Goal: Task Accomplishment & Management: Complete application form

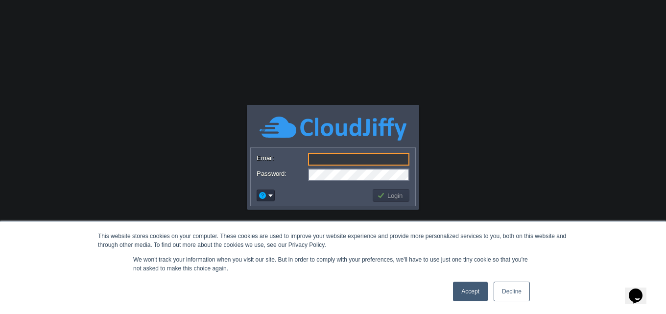
click at [479, 290] on link "Accept" at bounding box center [470, 291] width 35 height 20
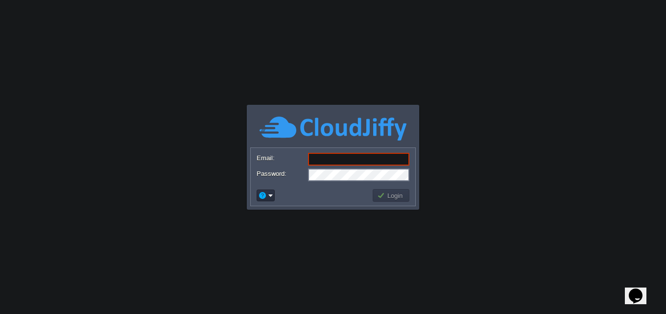
click at [249, 187] on div "Email: Password: Login" at bounding box center [332, 176] width 171 height 59
click at [255, 191] on td at bounding box center [265, 195] width 21 height 15
click at [260, 192] on button "button" at bounding box center [262, 195] width 9 height 9
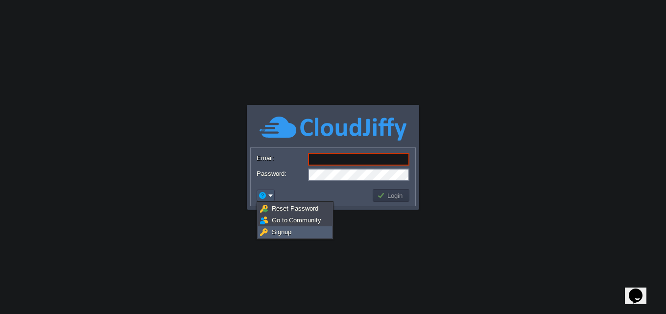
click at [293, 232] on link "Signup" at bounding box center [294, 232] width 73 height 11
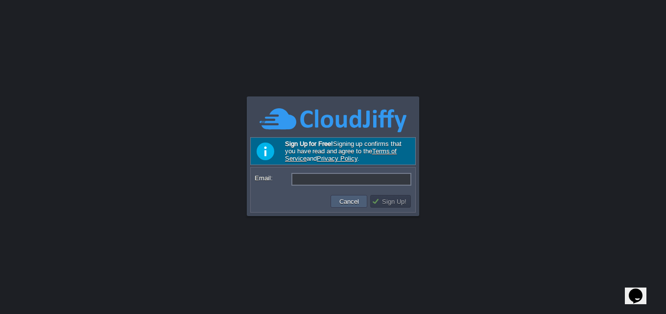
click at [359, 197] on td "Cancel" at bounding box center [348, 201] width 37 height 13
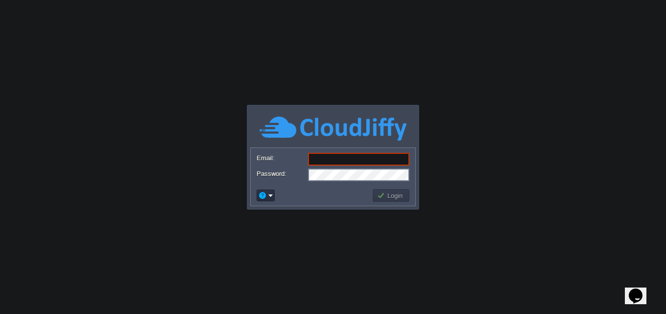
drag, startPoint x: 276, startPoint y: 197, endPoint x: 266, endPoint y: 192, distance: 10.9
click at [269, 192] on td at bounding box center [313, 195] width 116 height 16
click at [266, 192] on button "button" at bounding box center [262, 195] width 9 height 9
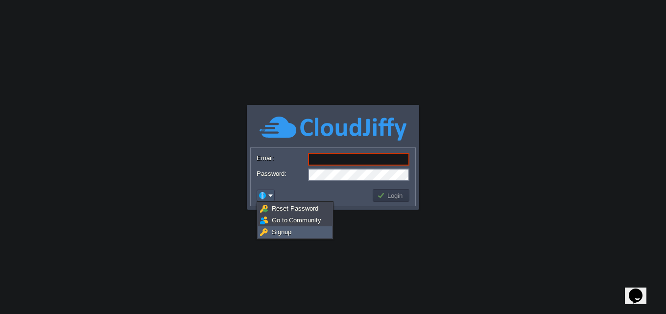
click at [264, 231] on img at bounding box center [264, 232] width 8 height 8
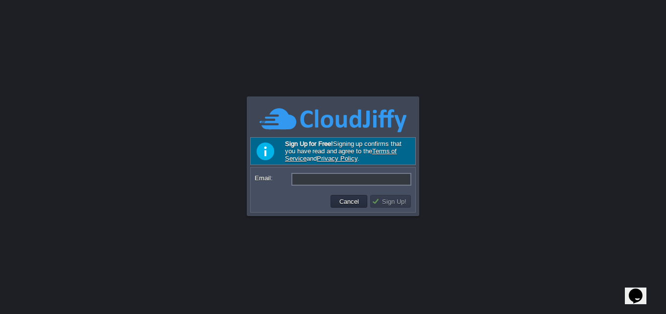
click at [330, 187] on form "Email:" at bounding box center [332, 179] width 163 height 23
drag, startPoint x: 291, startPoint y: 217, endPoint x: 330, endPoint y: 185, distance: 50.4
click at [330, 185] on form "Email:" at bounding box center [332, 179] width 163 height 23
click at [330, 185] on input "Email:" at bounding box center [351, 179] width 120 height 13
click at [327, 183] on input "Email:" at bounding box center [351, 179] width 120 height 13
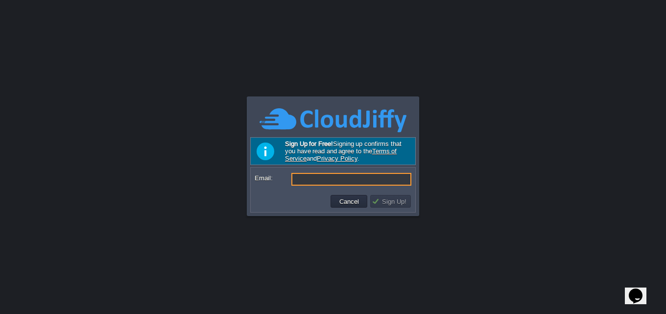
paste input "[EMAIL_ADDRESS][DOMAIN_NAME]"
type input "[EMAIL_ADDRESS][DOMAIN_NAME]"
click at [370, 204] on td "Sign Up!" at bounding box center [391, 201] width 44 height 16
click at [380, 204] on button "Sign Up!" at bounding box center [390, 201] width 38 height 9
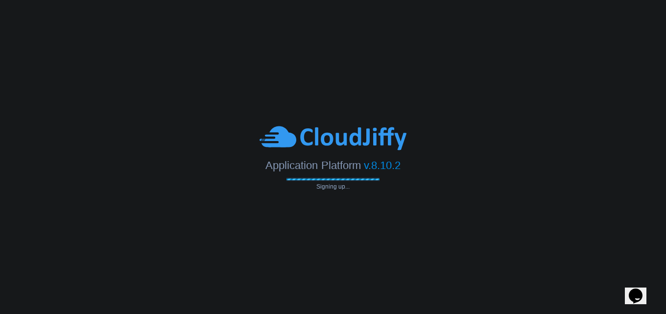
type input "[EMAIL_ADDRESS][DOMAIN_NAME]"
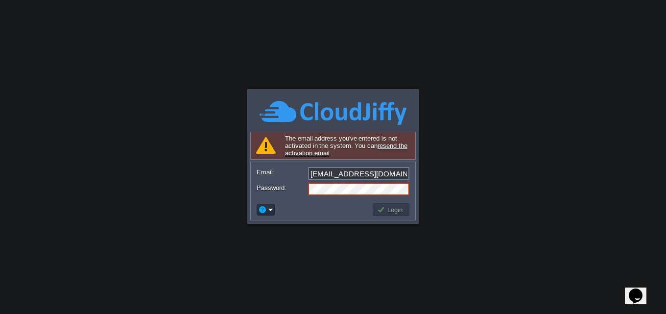
click at [141, 260] on body "This website stores cookies on your computer. These cookies are used to improve…" at bounding box center [333, 157] width 666 height 314
